Goal: Transaction & Acquisition: Purchase product/service

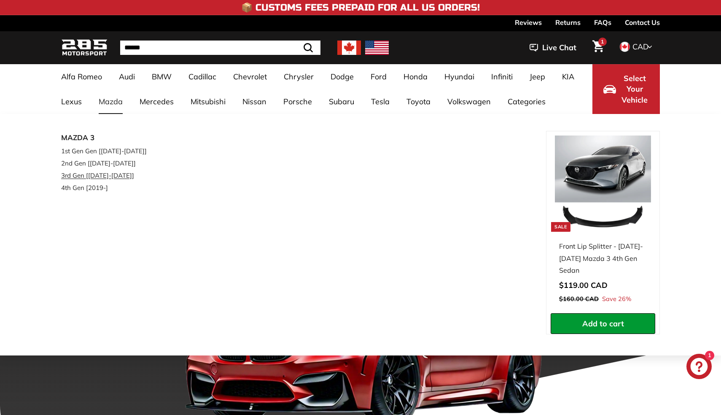
click at [95, 174] on link "3rd Gen [[DATE]-[DATE]]" at bounding box center [111, 175] width 100 height 12
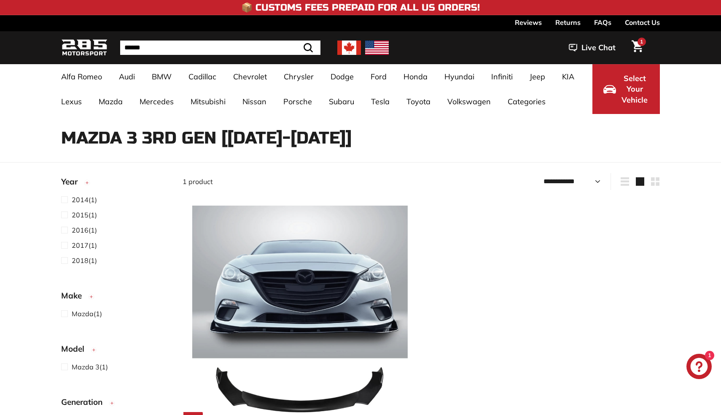
select select "**********"
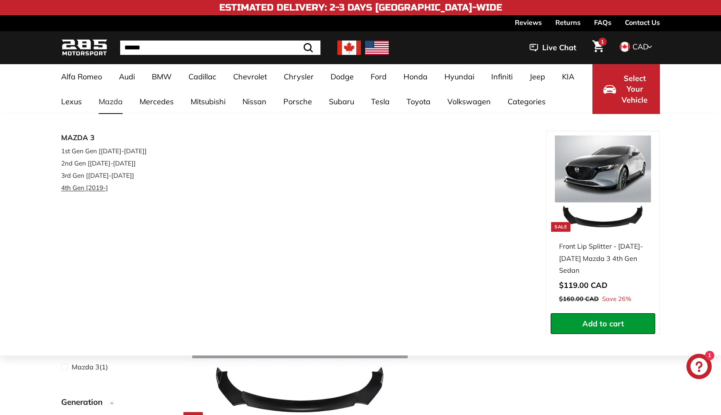
click at [95, 189] on link "4th Gen [2019-]" at bounding box center [111, 187] width 100 height 12
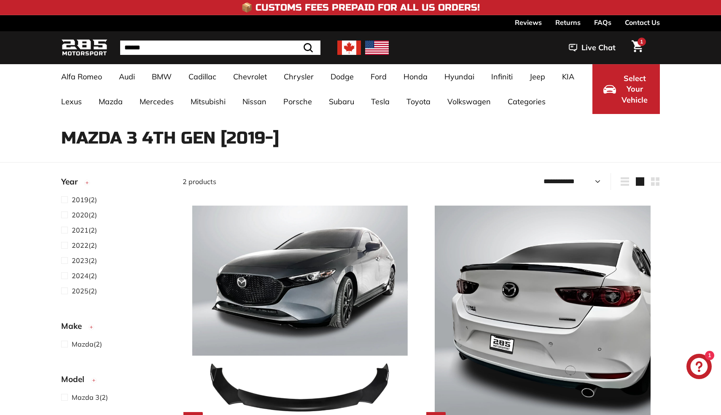
select select "**********"
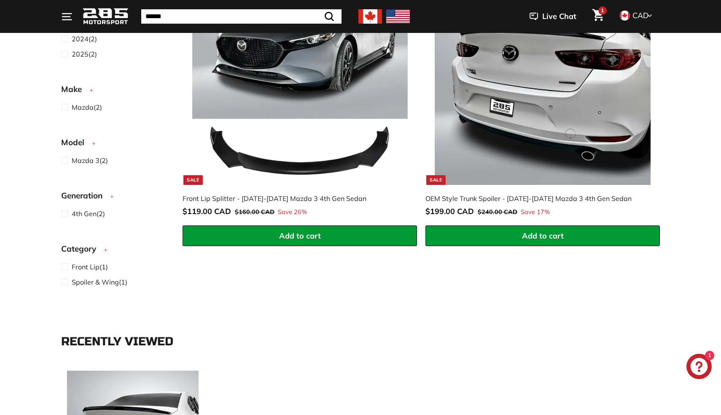
scroll to position [142, 0]
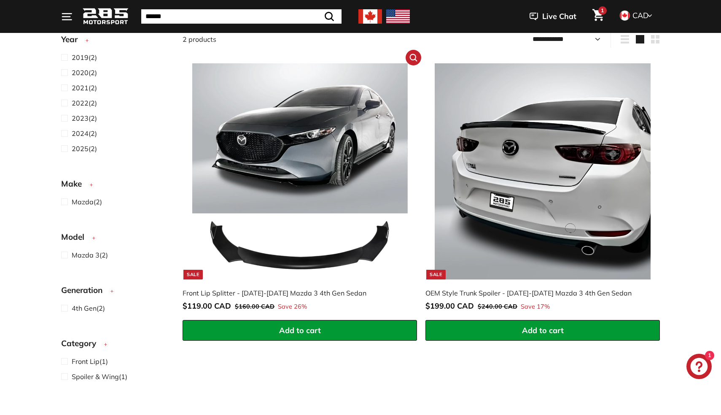
click at [288, 334] on span "Add to cart" at bounding box center [300, 330] width 42 height 10
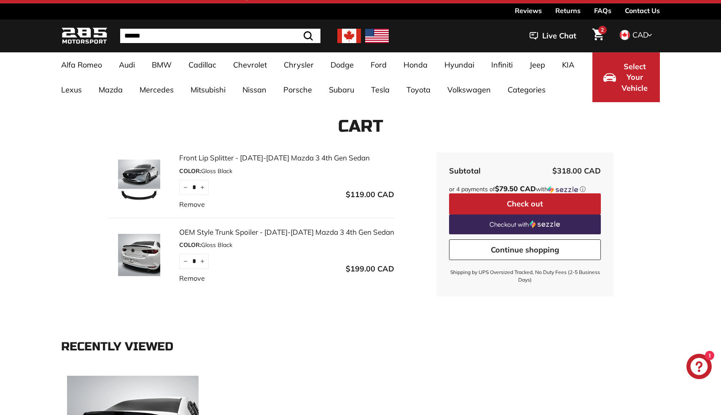
scroll to position [12, 0]
click at [126, 180] on img at bounding box center [139, 180] width 63 height 42
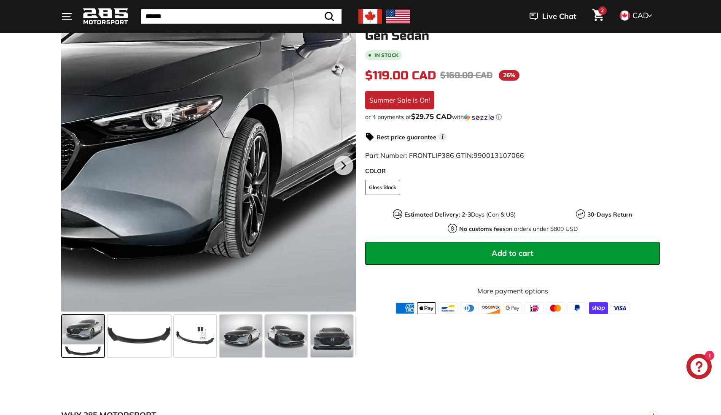
scroll to position [174, 0]
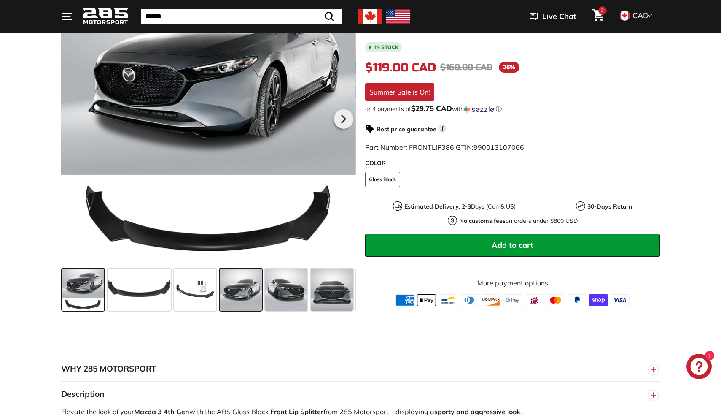
click at [240, 288] on span at bounding box center [241, 289] width 42 height 42
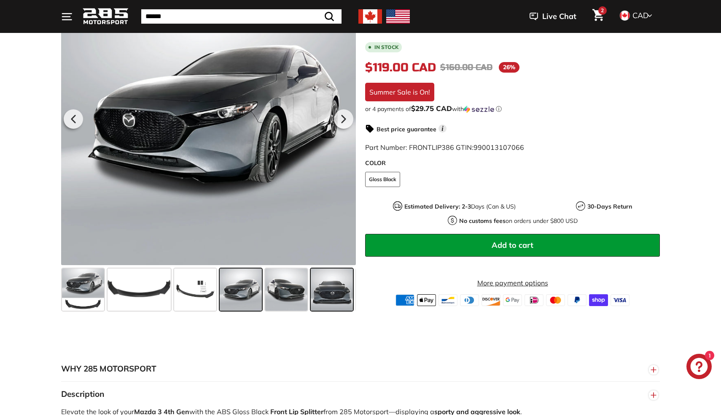
click at [335, 290] on span at bounding box center [332, 289] width 42 height 42
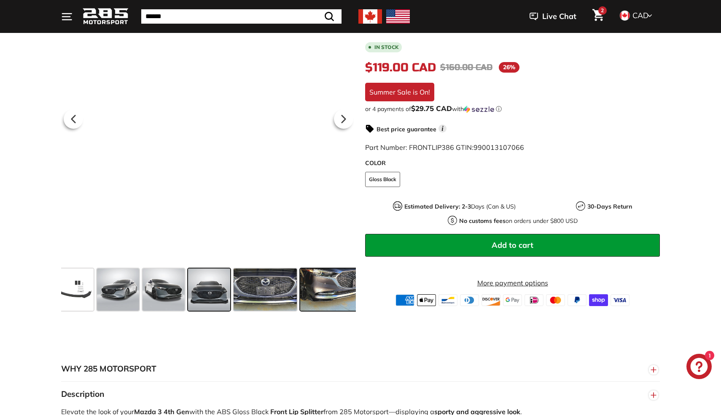
scroll to position [0, 123]
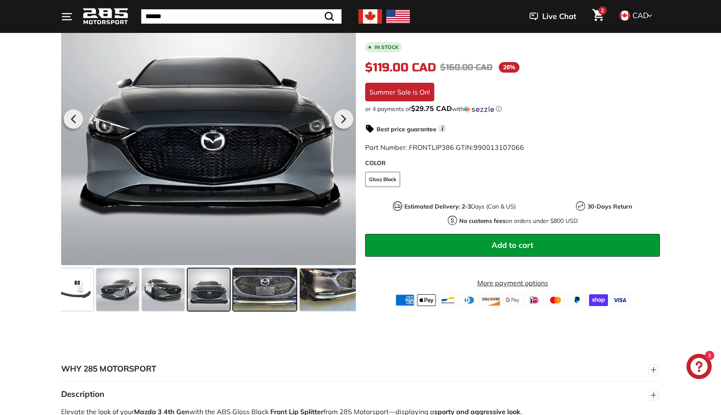
click at [262, 280] on span at bounding box center [264, 289] width 63 height 42
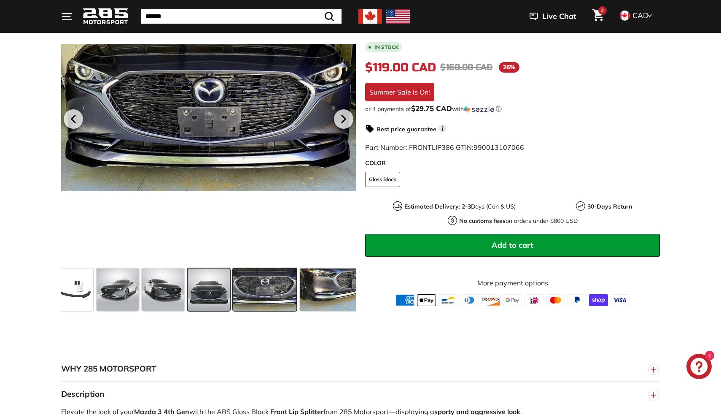
click at [217, 296] on span at bounding box center [209, 289] width 42 height 42
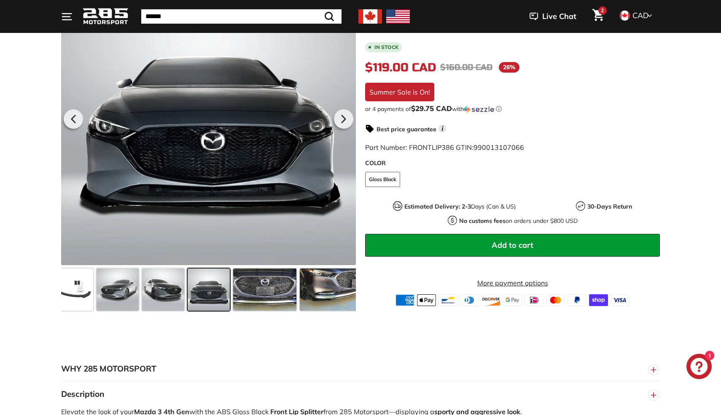
click at [192, 296] on span at bounding box center [209, 289] width 42 height 42
click at [171, 296] on span at bounding box center [163, 289] width 42 height 42
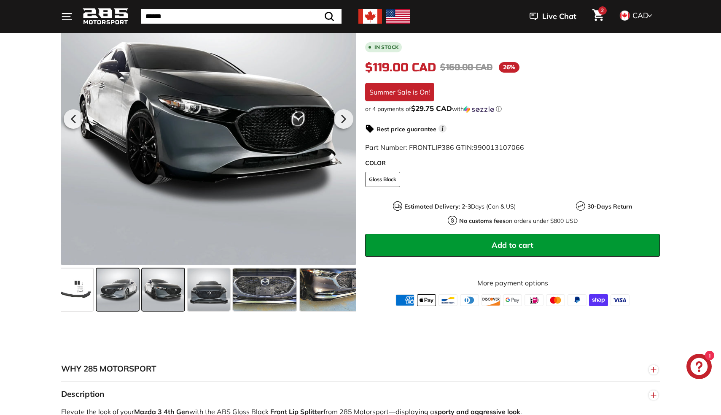
click at [101, 290] on span at bounding box center [118, 289] width 42 height 42
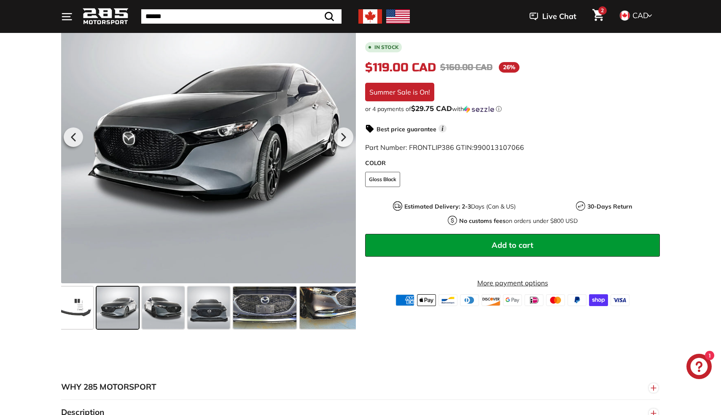
scroll to position [159, 0]
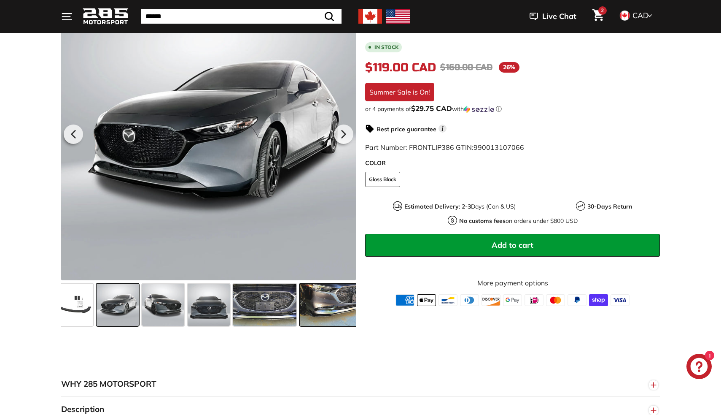
click at [327, 301] on span at bounding box center [331, 304] width 63 height 42
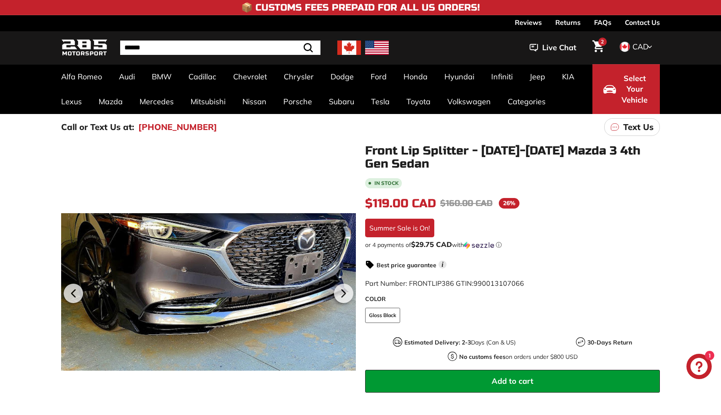
scroll to position [0, 0]
click at [604, 39] on span "2" at bounding box center [602, 41] width 3 height 5
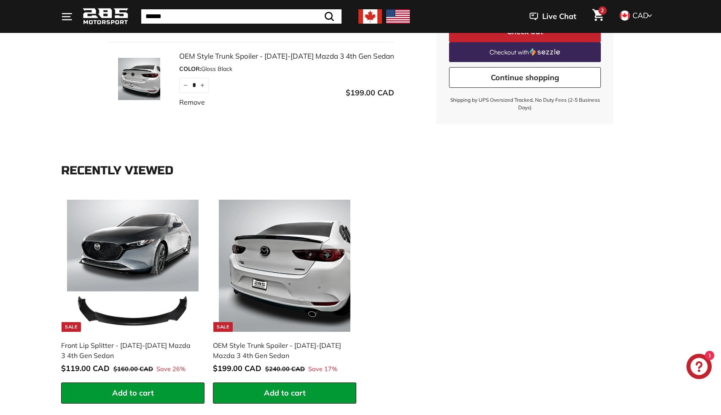
scroll to position [187, 0]
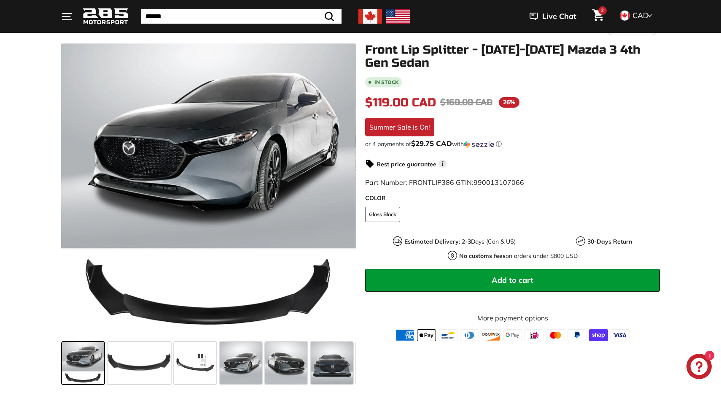
scroll to position [104, 0]
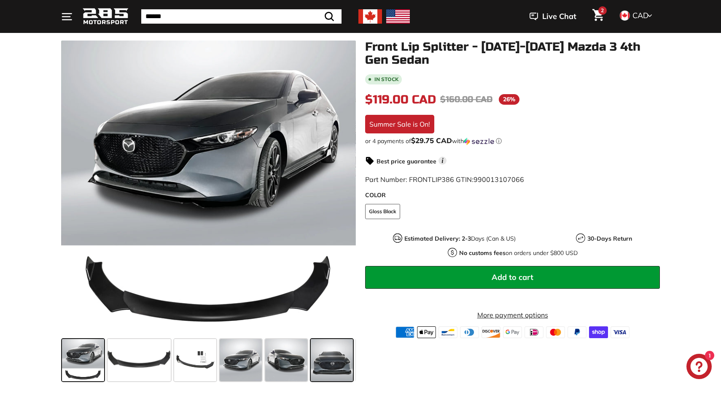
click at [348, 358] on span at bounding box center [332, 360] width 42 height 42
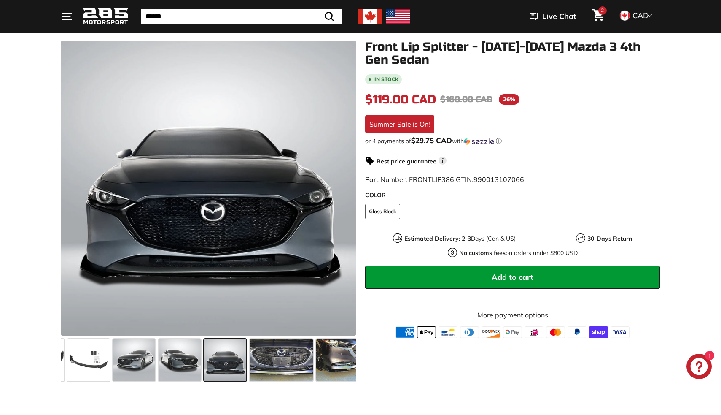
scroll to position [0, 123]
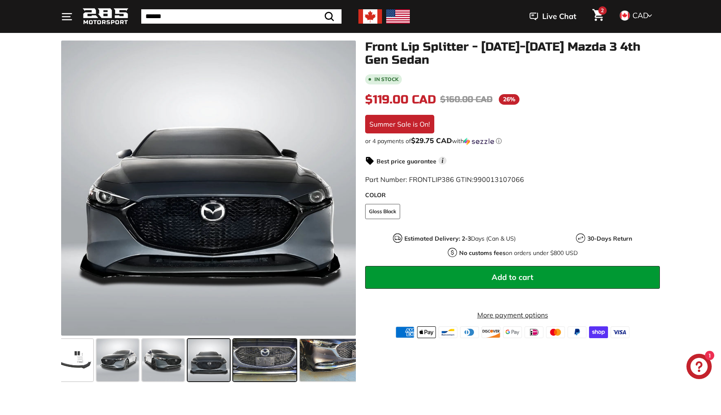
click at [277, 372] on span at bounding box center [264, 360] width 63 height 42
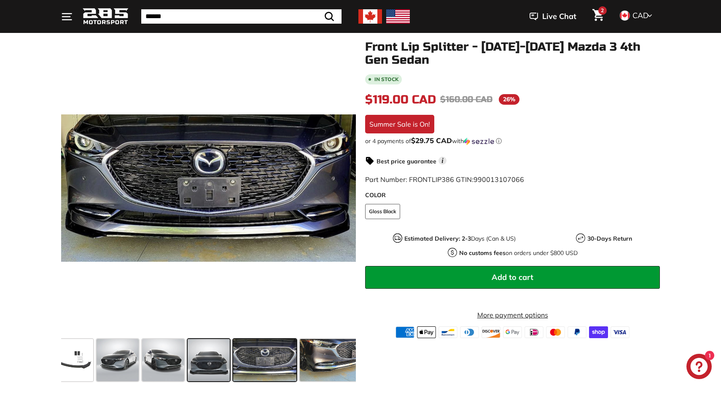
click at [219, 368] on span at bounding box center [209, 360] width 42 height 42
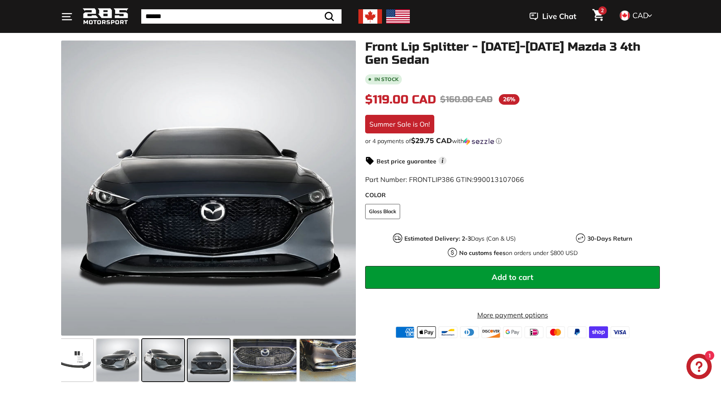
click at [171, 361] on span at bounding box center [163, 360] width 42 height 42
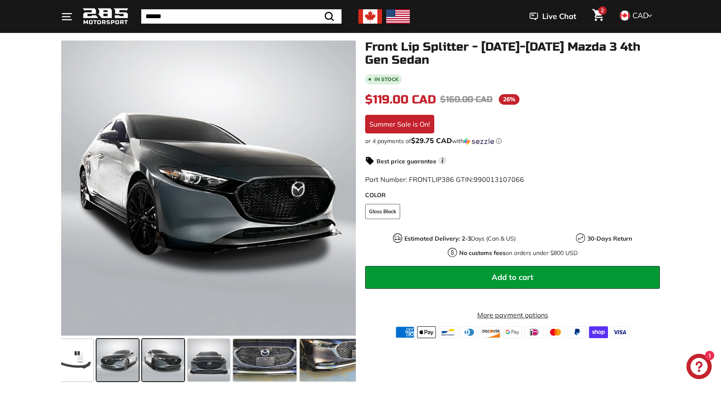
click at [110, 361] on span at bounding box center [118, 360] width 42 height 42
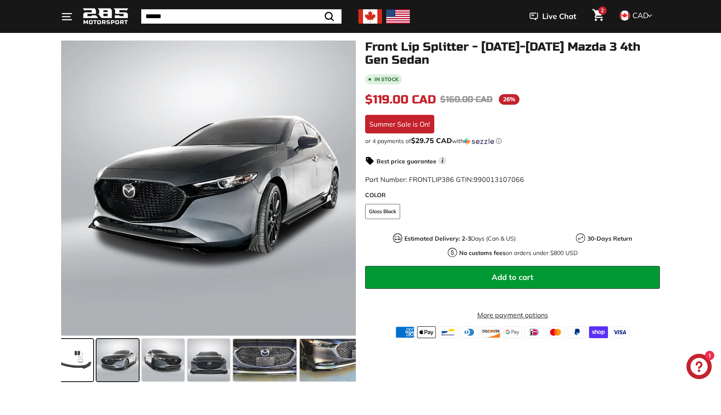
click at [66, 369] on span at bounding box center [72, 360] width 42 height 42
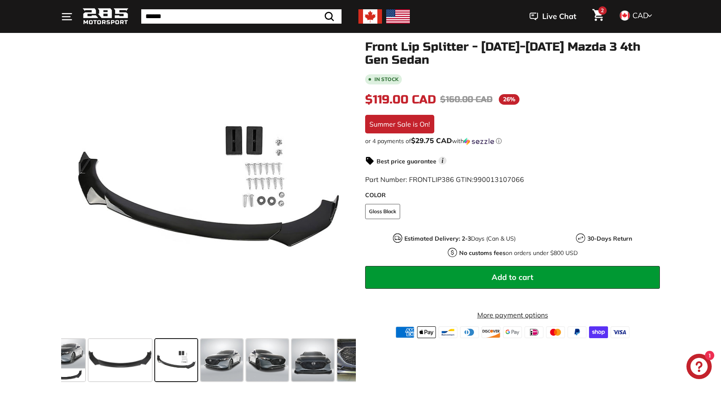
scroll to position [0, 0]
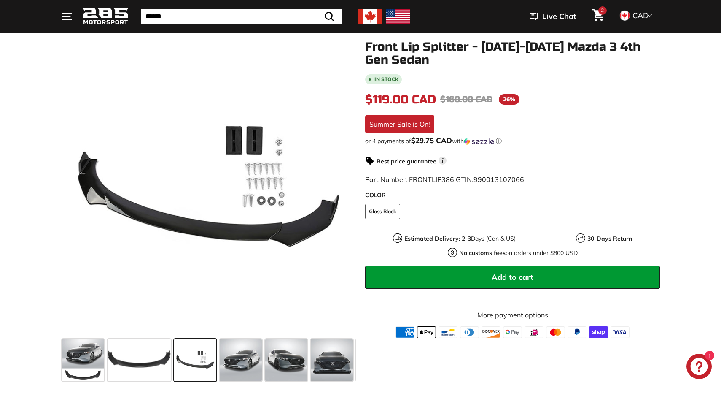
click at [604, 15] on icon "Cart" at bounding box center [598, 15] width 11 height 12
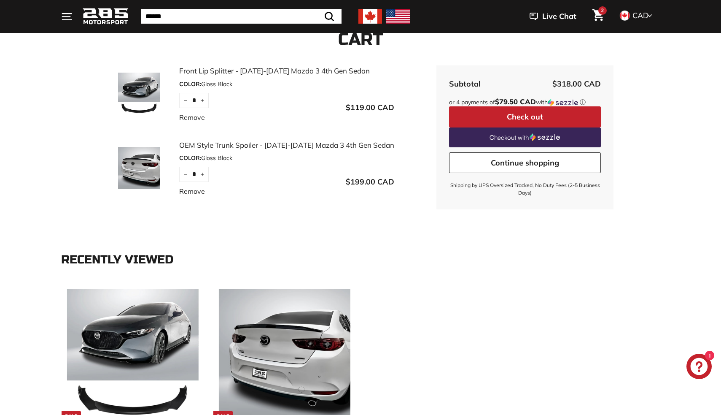
scroll to position [102, 0]
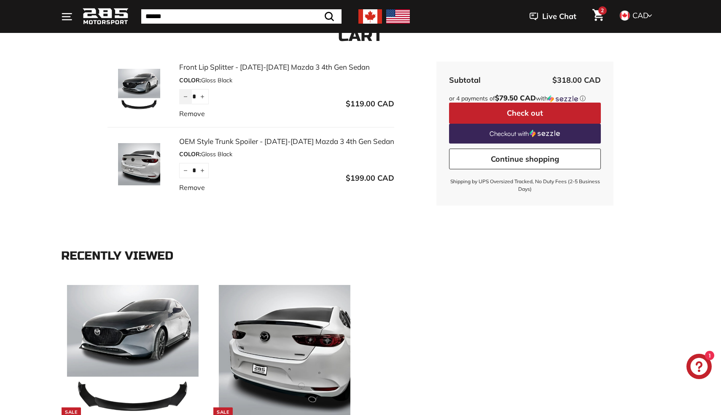
click at [182, 99] on button "−" at bounding box center [185, 96] width 13 height 15
type input "*"
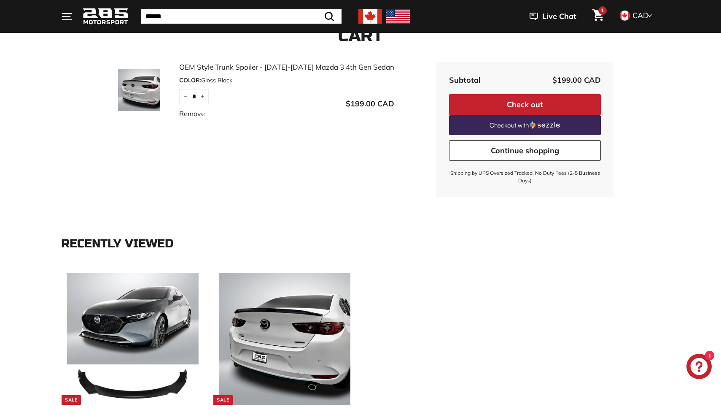
click at [150, 103] on img at bounding box center [139, 90] width 63 height 42
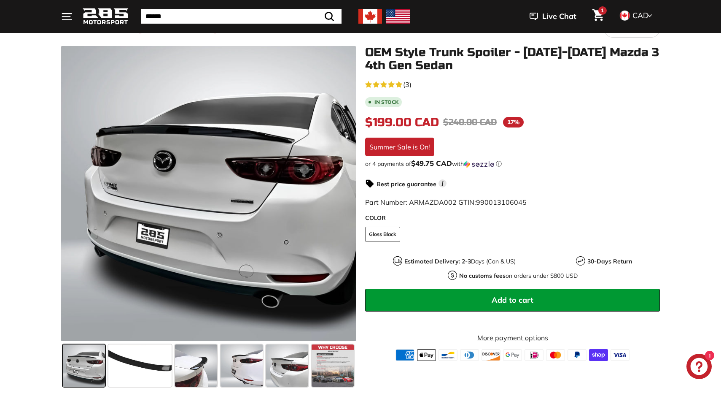
scroll to position [107, 0]
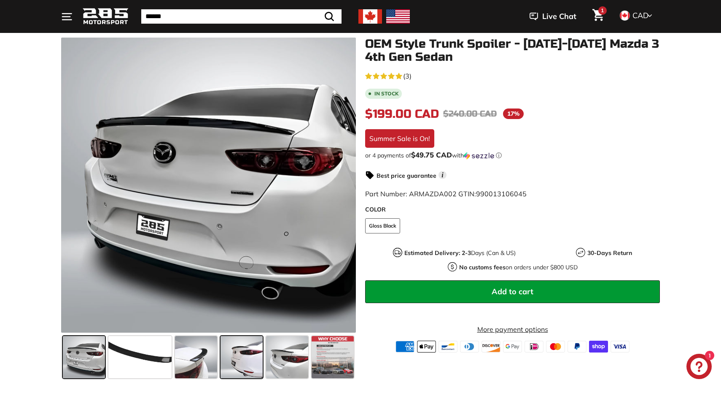
click at [237, 353] on span at bounding box center [242, 357] width 42 height 42
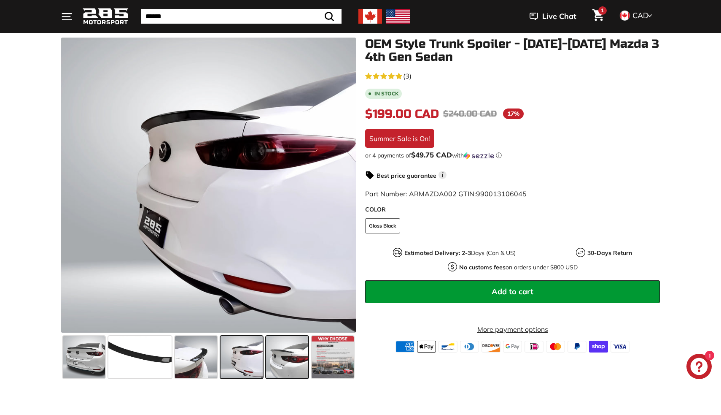
click at [292, 358] on span at bounding box center [287, 357] width 42 height 42
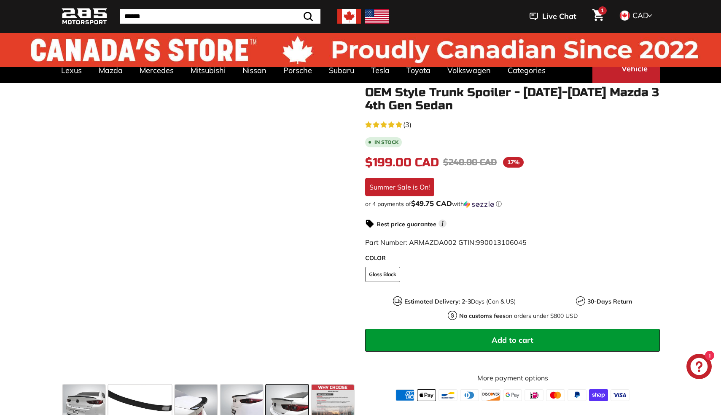
scroll to position [0, 0]
